Goal: Navigation & Orientation: Understand site structure

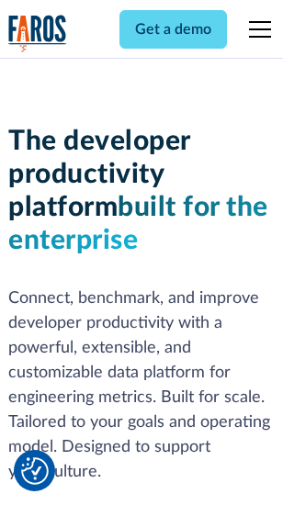
scroll to position [277, 0]
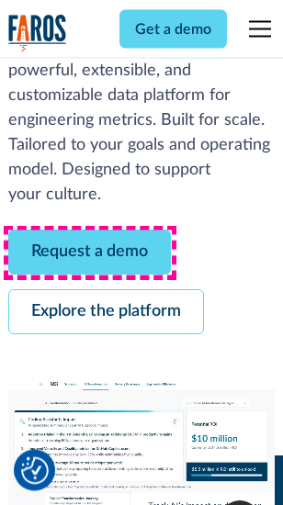
click at [90, 254] on link "Request a demo" at bounding box center [89, 253] width 163 height 45
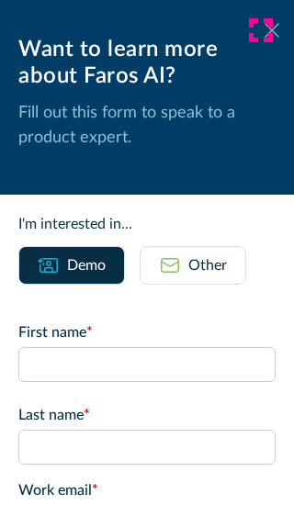
click at [265, 30] on icon at bounding box center [272, 30] width 15 height 14
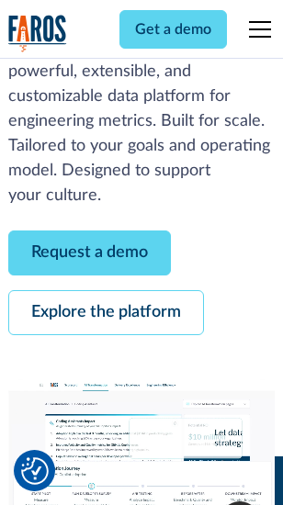
scroll to position [336, 0]
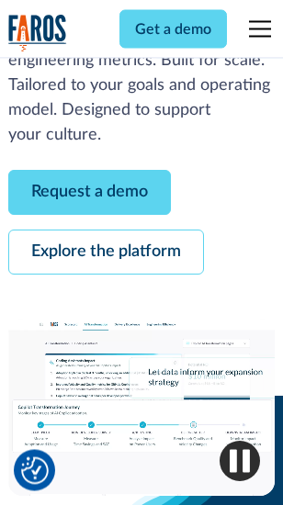
click at [106, 254] on link "Explore the platform" at bounding box center [106, 253] width 196 height 45
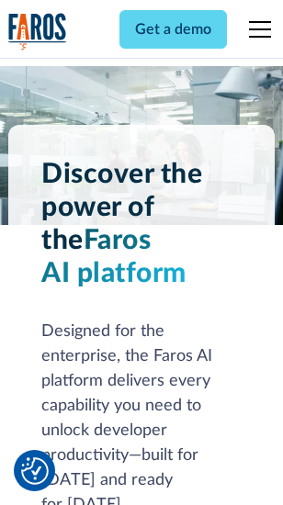
scroll to position [14008, 0]
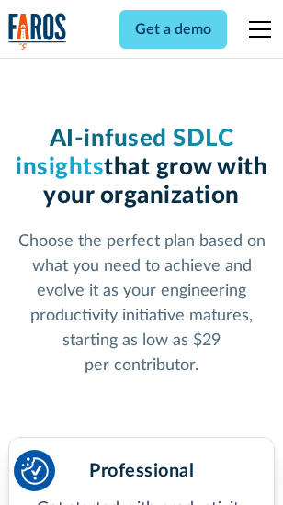
scroll to position [2921, 0]
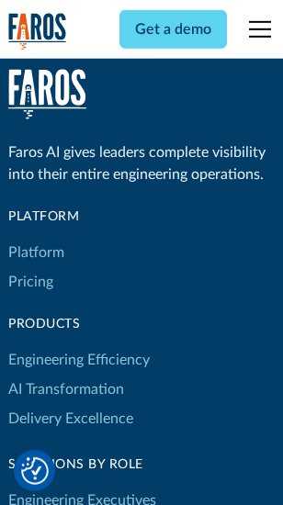
click at [36, 253] on link "Platform" at bounding box center [36, 252] width 56 height 29
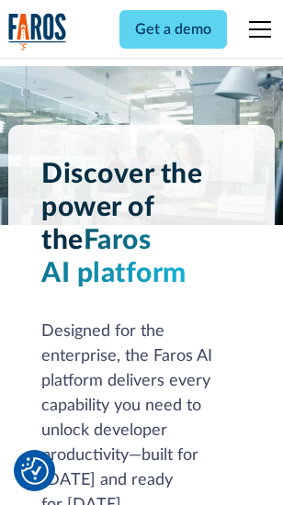
scroll to position [14598, 0]
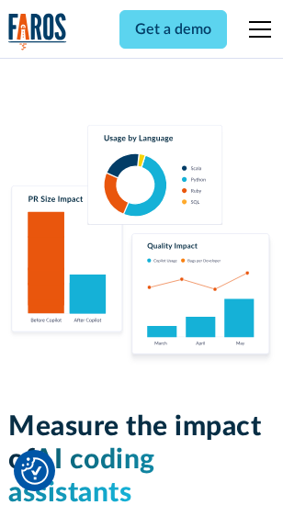
scroll to position [11481, 0]
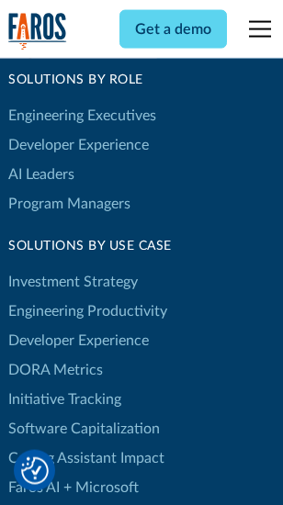
click at [55, 356] on link "DORA Metrics" at bounding box center [55, 370] width 95 height 29
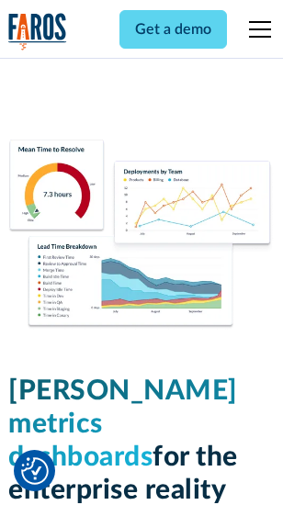
scroll to position [8144, 0]
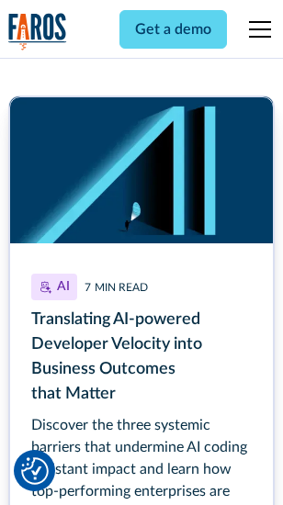
scroll to position [8239, 0]
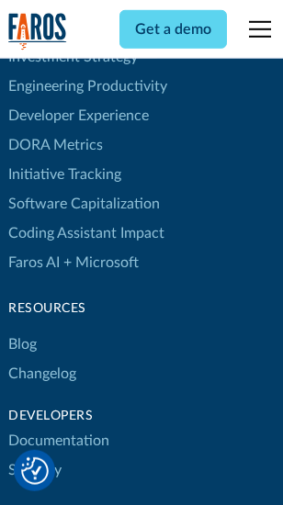
click at [42, 359] on link "Changelog" at bounding box center [42, 373] width 68 height 29
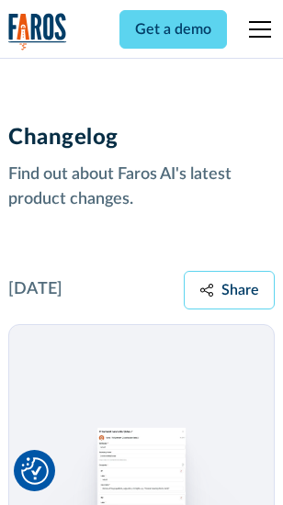
scroll to position [22545, 0]
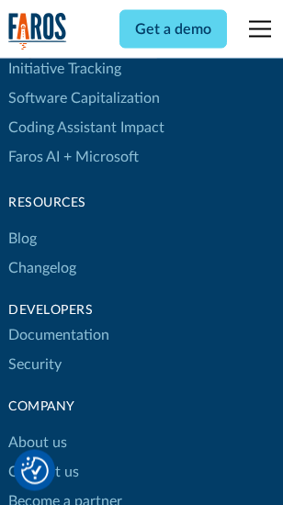
click at [37, 429] on link "About us" at bounding box center [37, 443] width 59 height 29
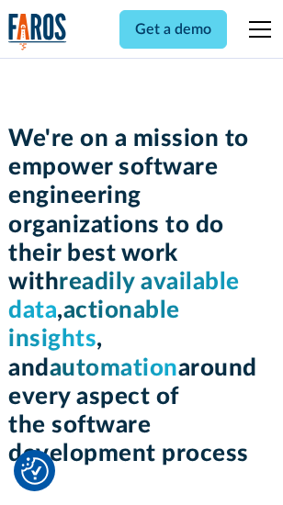
scroll to position [6363, 0]
